Goal: Task Accomplishment & Management: Complete application form

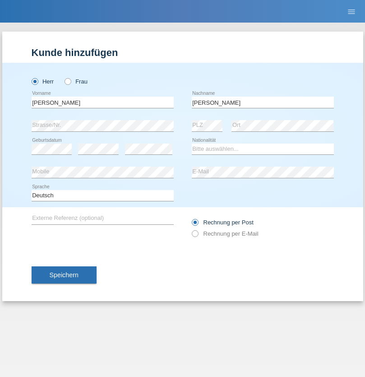
type input "Mohamed"
select select "SY"
select select "C"
select select "21"
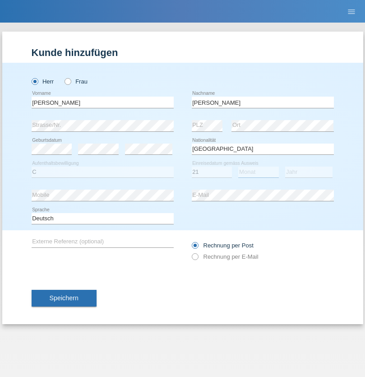
select select "12"
select select "2013"
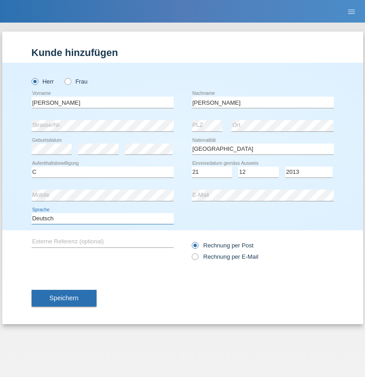
select select "en"
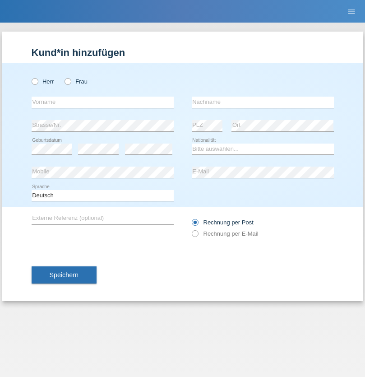
radio input "true"
click at [103, 102] on input "text" at bounding box center [103, 102] width 142 height 11
type input "David"
click at [263, 102] on input "text" at bounding box center [263, 102] width 142 height 11
type input "Senn"
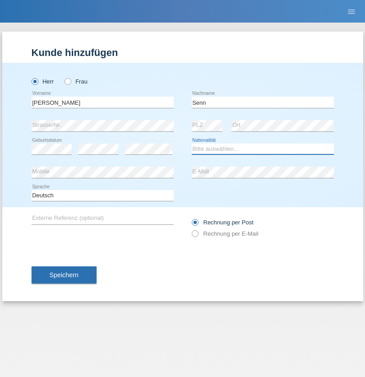
select select "CH"
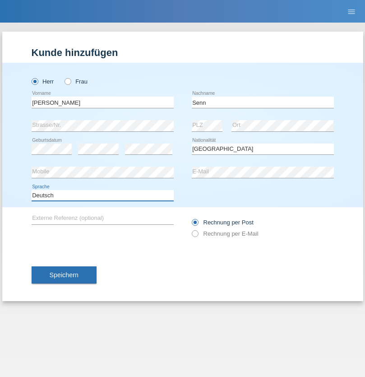
select select "en"
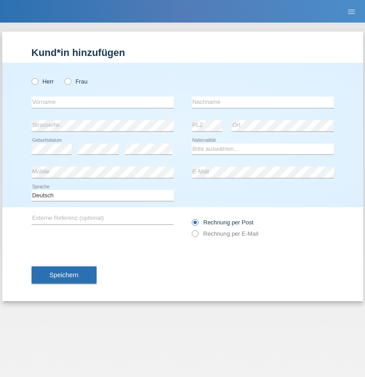
radio input "true"
click at [103, 102] on input "text" at bounding box center [103, 102] width 142 height 11
type input "Glib"
click at [263, 102] on input "text" at bounding box center [263, 102] width 142 height 11
type input "Galkin"
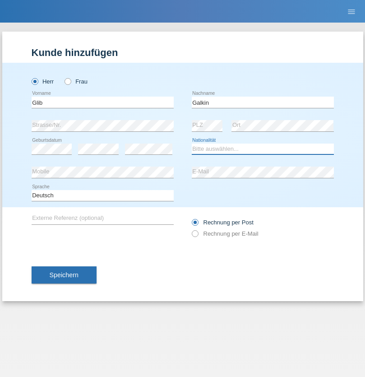
select select "UA"
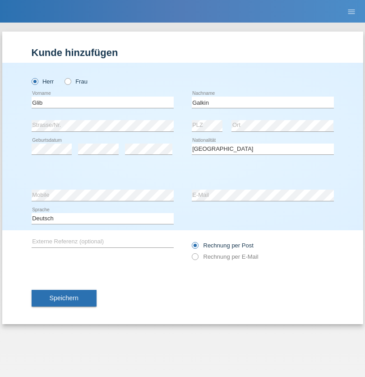
select select "C"
select select "16"
select select "10"
select select "2010"
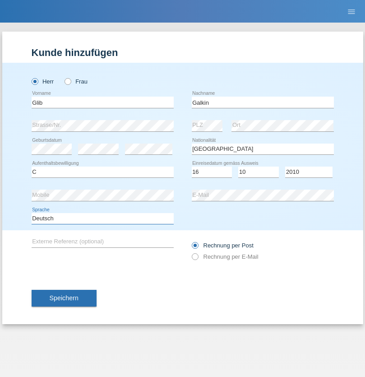
select select "en"
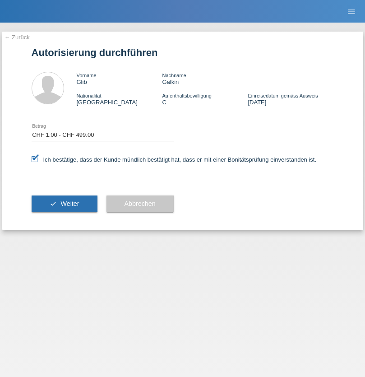
select select "1"
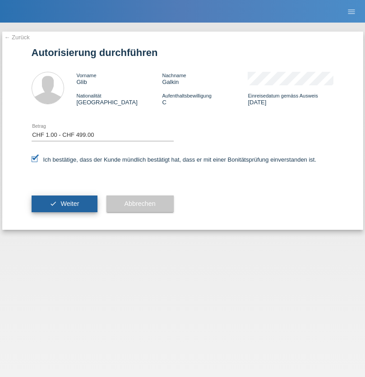
click at [64, 204] on span "Weiter" at bounding box center [70, 203] width 19 height 7
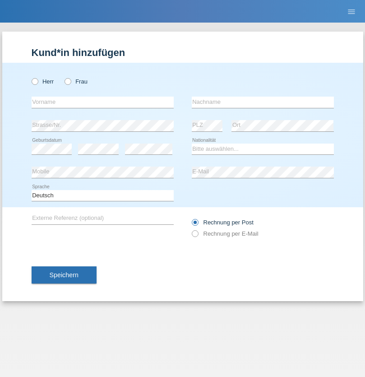
radio input "true"
click at [103, 102] on input "text" at bounding box center [103, 102] width 142 height 11
type input "firat"
click at [263, 102] on input "text" at bounding box center [263, 102] width 142 height 11
type input "kara"
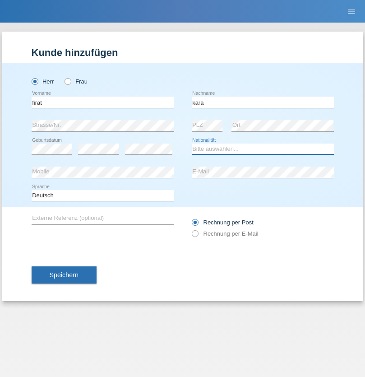
select select "CH"
radio input "true"
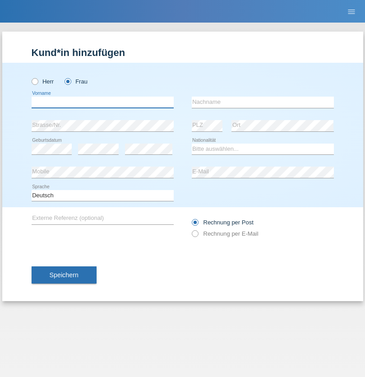
click at [103, 102] on input "text" at bounding box center [103, 102] width 142 height 11
type input "Senije"
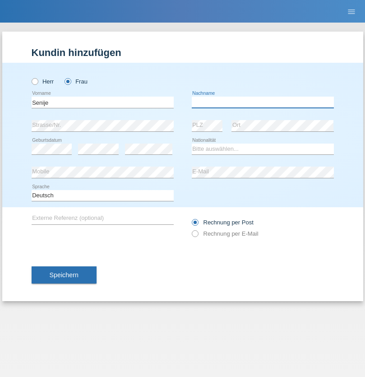
click at [263, 102] on input "text" at bounding box center [263, 102] width 142 height 11
type input "Rama"
select select "CH"
radio input "true"
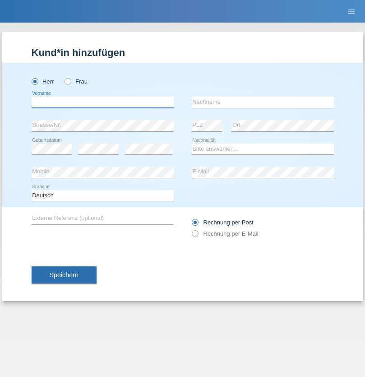
click at [103, 102] on input "text" at bounding box center [103, 102] width 142 height 11
type input "Andy"
click at [263, 102] on input "text" at bounding box center [263, 102] width 142 height 11
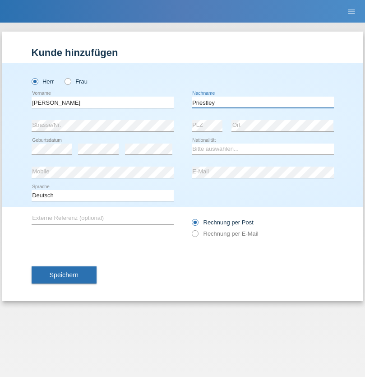
type input "Priestley"
select select "CH"
radio input "true"
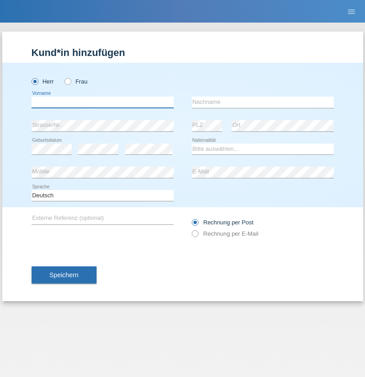
click at [103, 102] on input "text" at bounding box center [103, 102] width 142 height 11
type input "[PERSON_NAME]"
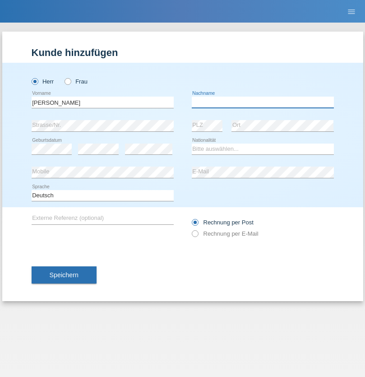
click at [263, 102] on input "text" at bounding box center [263, 102] width 142 height 11
type input "Fortugno"
select select "IT"
select select "C"
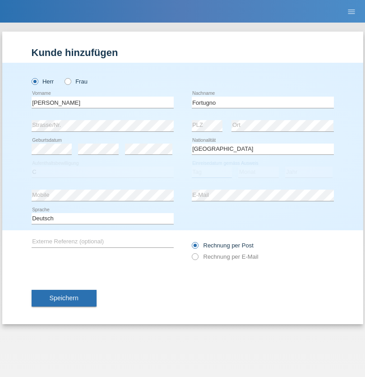
select select "09"
select select "08"
select select "2006"
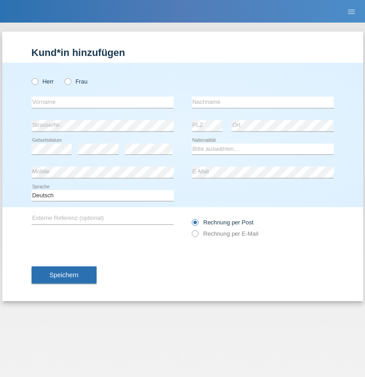
radio input "true"
click at [103, 102] on input "text" at bounding box center [103, 102] width 142 height 11
type input "Farkash"
click at [263, 102] on input "text" at bounding box center [263, 102] width 142 height 11
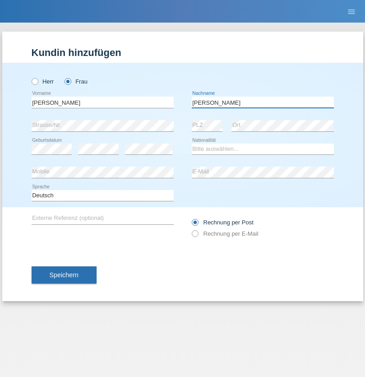
type input "Yolana"
select select "UA"
select select "C"
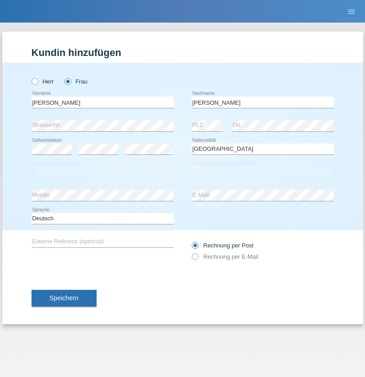
select select "23"
select select "10"
select select "2021"
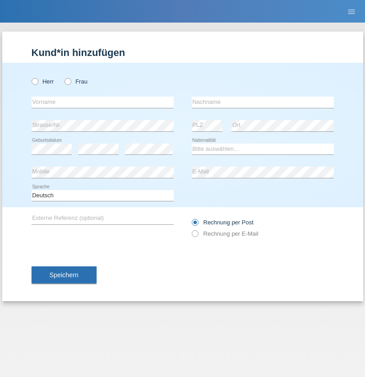
radio input "true"
click at [103, 102] on input "text" at bounding box center [103, 102] width 142 height 11
type input "Nuria"
click at [263, 102] on input "text" at bounding box center [263, 102] width 142 height 11
type input "D'Antino"
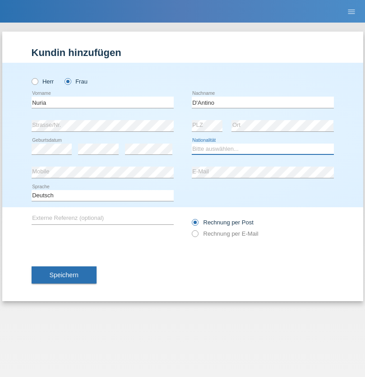
select select "CH"
